Goal: Navigation & Orientation: Find specific page/section

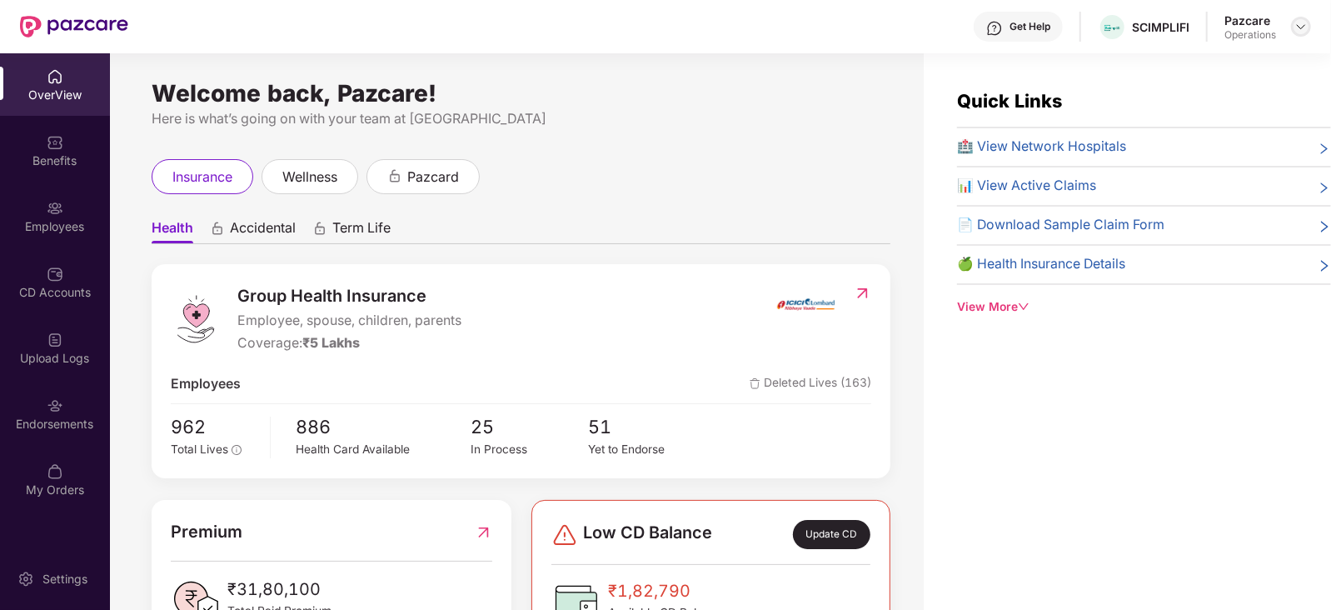
click at [1305, 31] on img at bounding box center [1300, 26] width 13 height 13
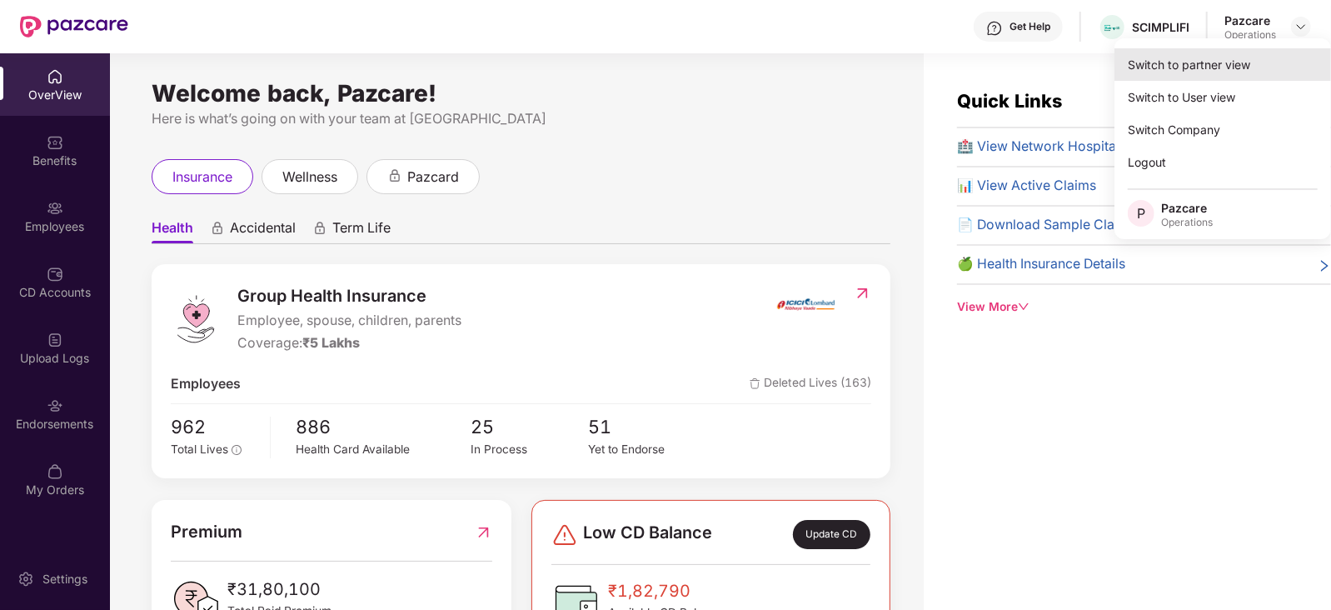
click at [1253, 72] on div "Switch to partner view" at bounding box center [1222, 64] width 217 height 32
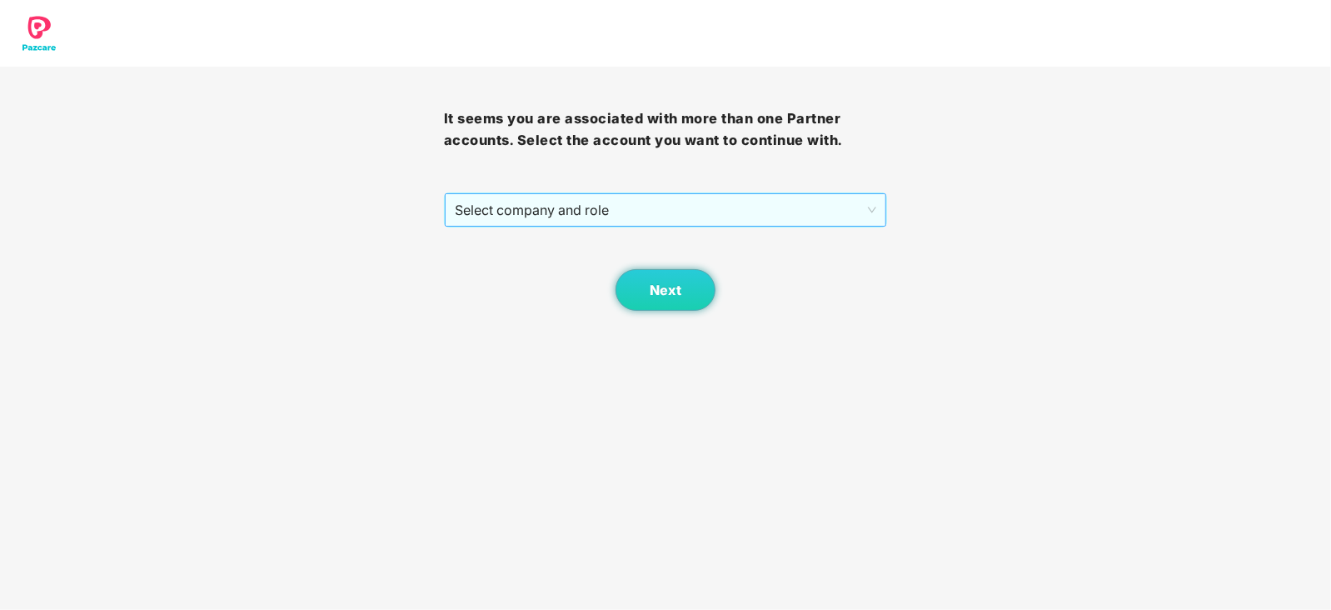
click at [622, 212] on span "Select company and role" at bounding box center [666, 210] width 422 height 32
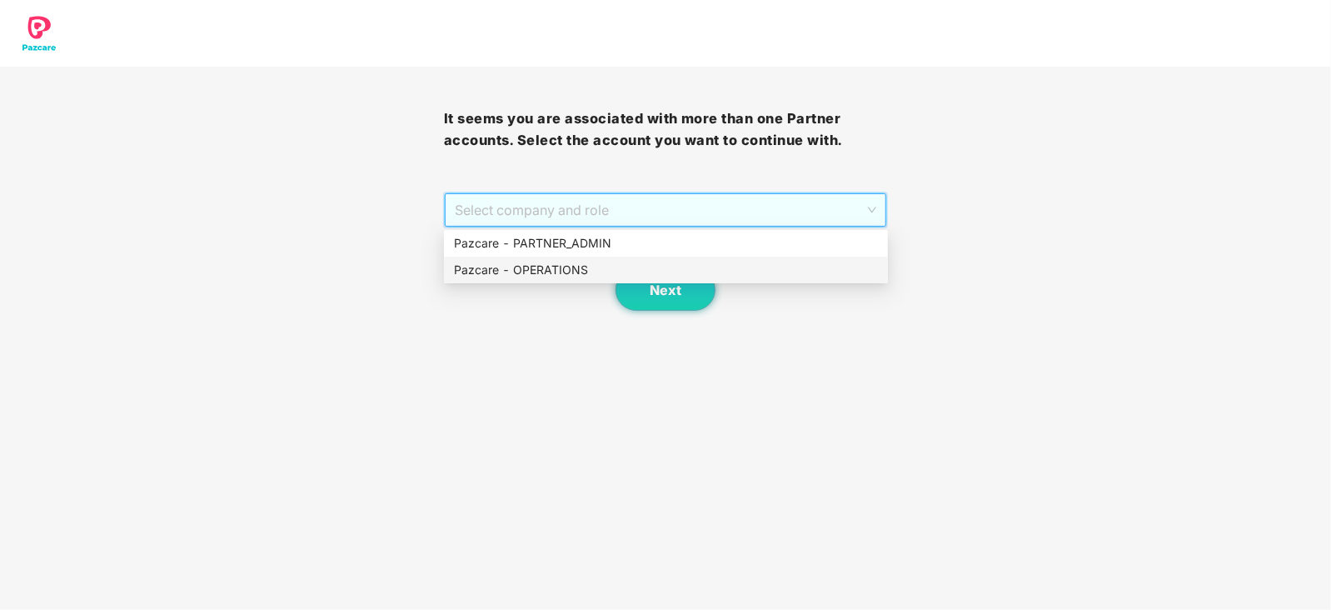
click at [574, 277] on div "Pazcare - OPERATIONS" at bounding box center [666, 270] width 424 height 18
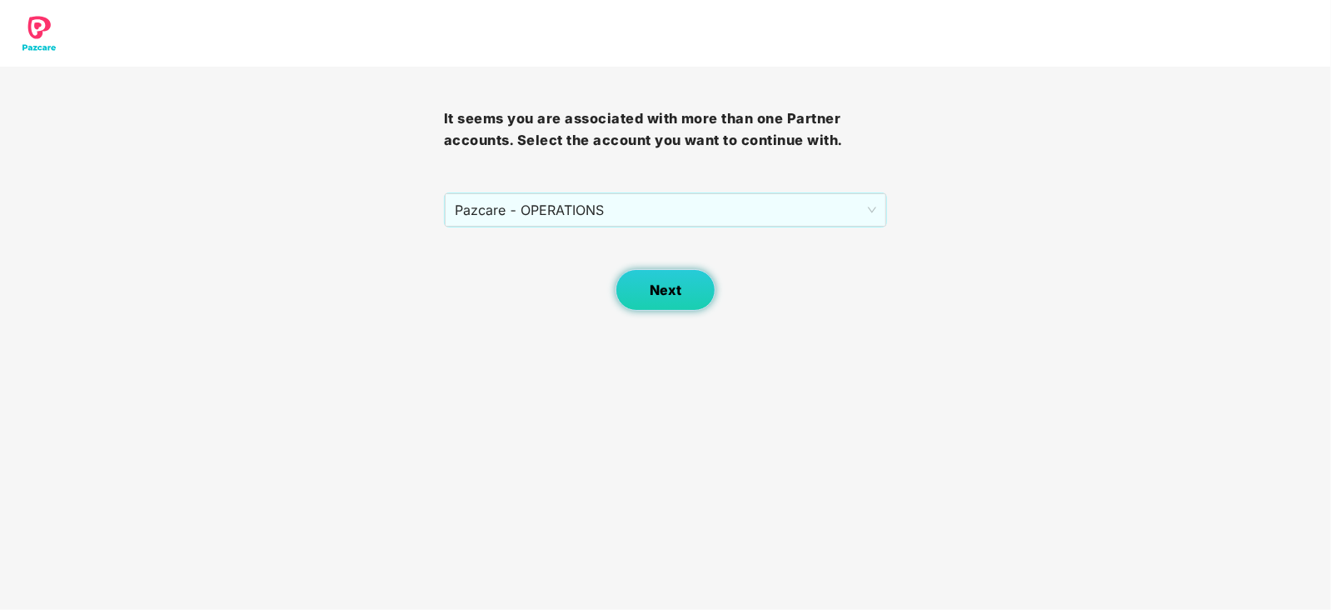
click at [643, 294] on button "Next" at bounding box center [665, 290] width 100 height 42
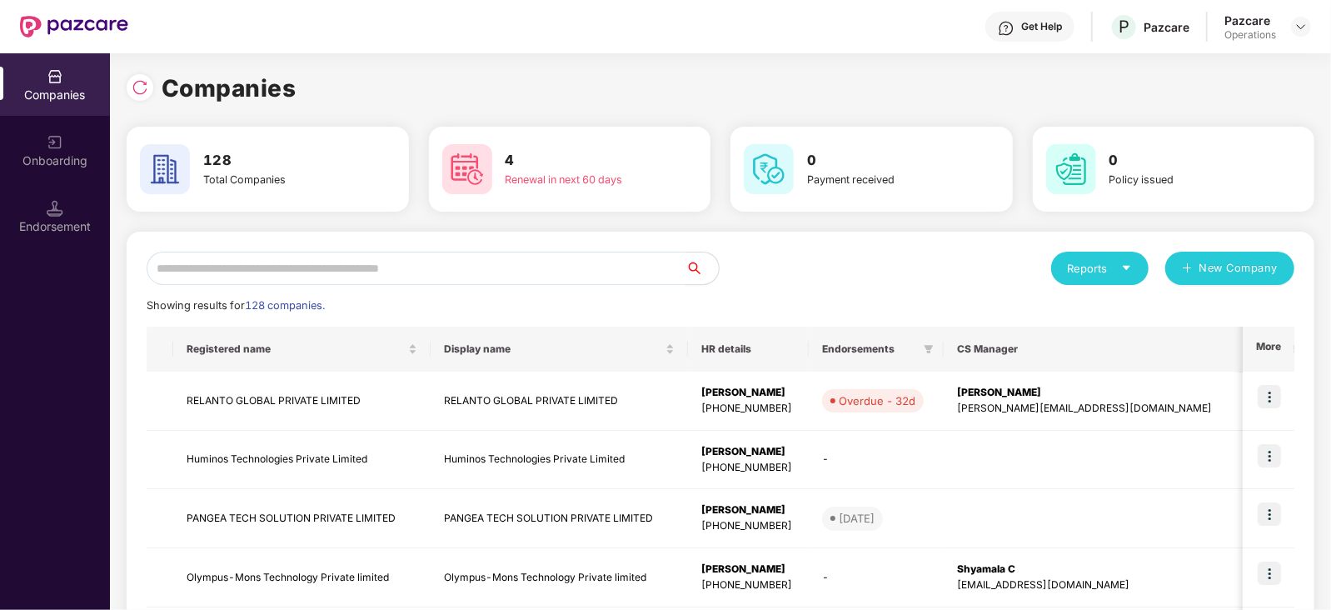
click at [516, 271] on input "text" at bounding box center [416, 268] width 539 height 33
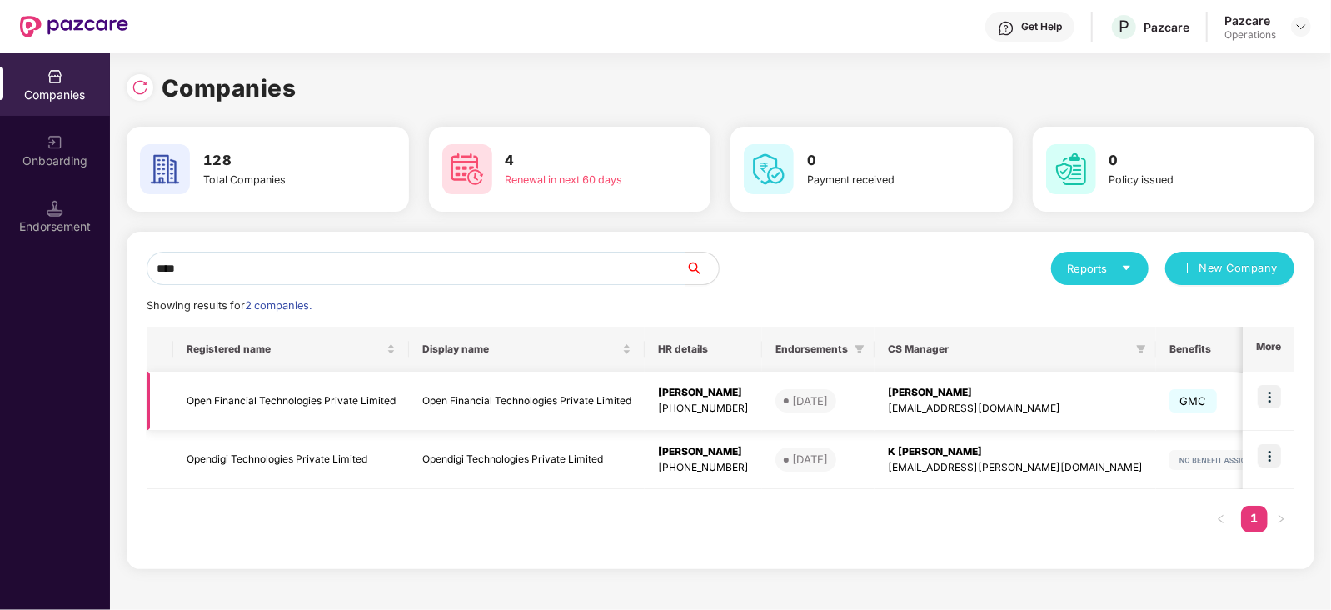
type input "****"
click at [1262, 394] on img at bounding box center [1269, 396] width 23 height 23
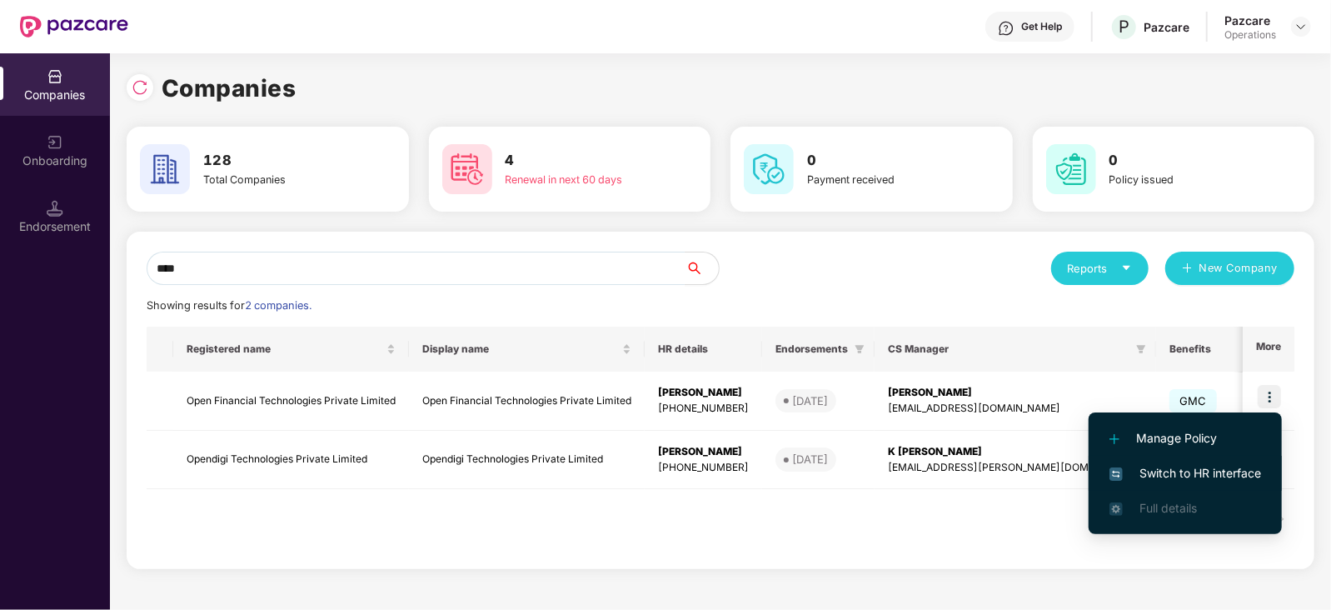
click at [1227, 461] on li "Switch to HR interface" at bounding box center [1184, 473] width 193 height 35
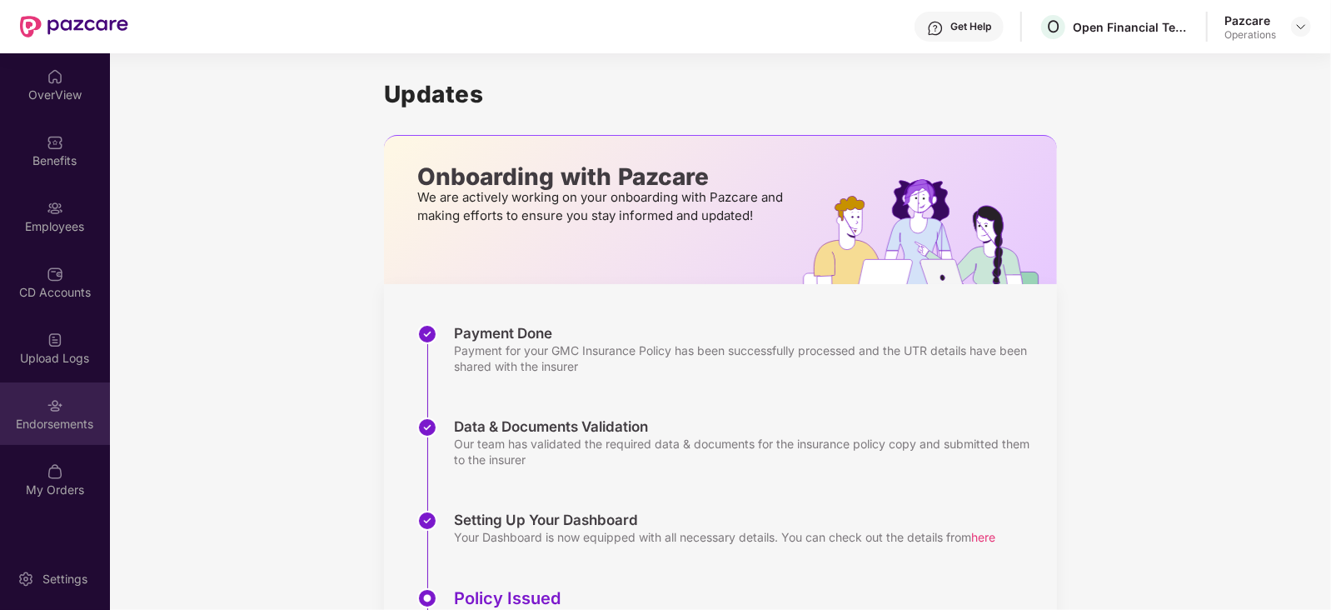
click at [67, 401] on div "Endorsements" at bounding box center [55, 413] width 110 height 62
